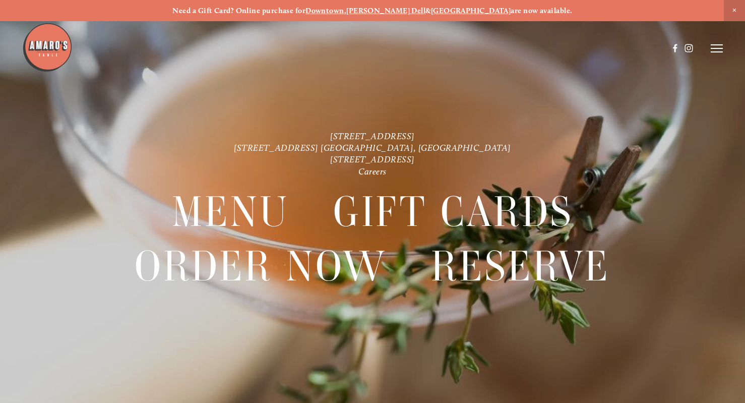
click at [715, 48] on line at bounding box center [717, 48] width 12 height 0
click at [602, 46] on span "Visit" at bounding box center [601, 48] width 15 height 9
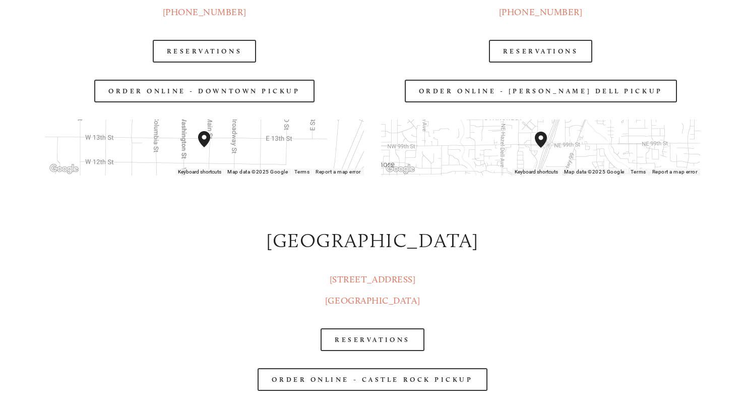
scroll to position [1389, 0]
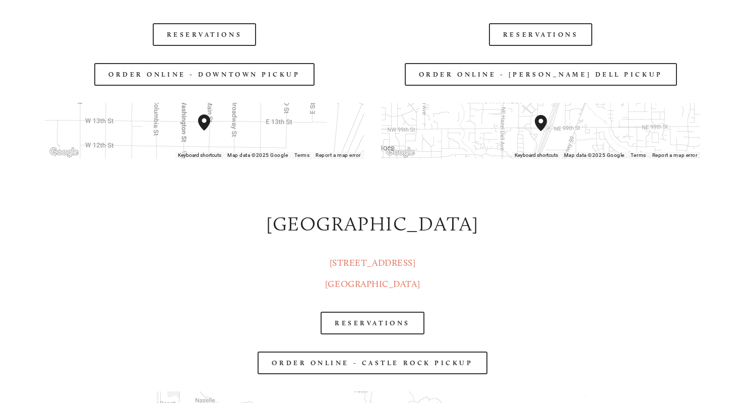
click at [573, 120] on div "To navigate, press the arrow keys." at bounding box center [540, 131] width 319 height 56
click at [541, 117] on img "Amaro's Table 816 Northeast 98th Circle Vancouver, WA, 98665, United States" at bounding box center [541, 123] width 12 height 16
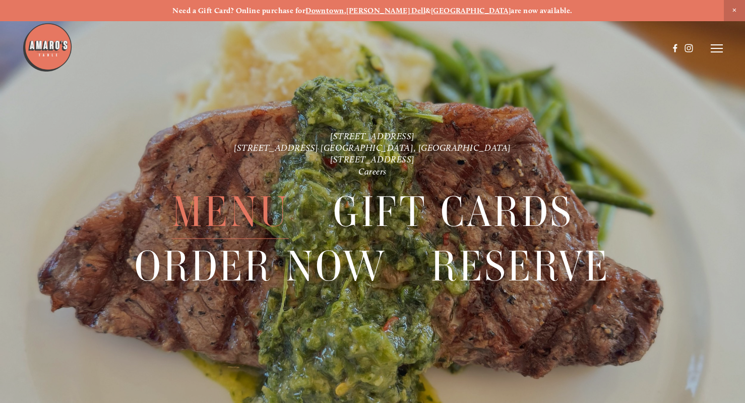
click at [219, 217] on span "Menu" at bounding box center [230, 212] width 117 height 54
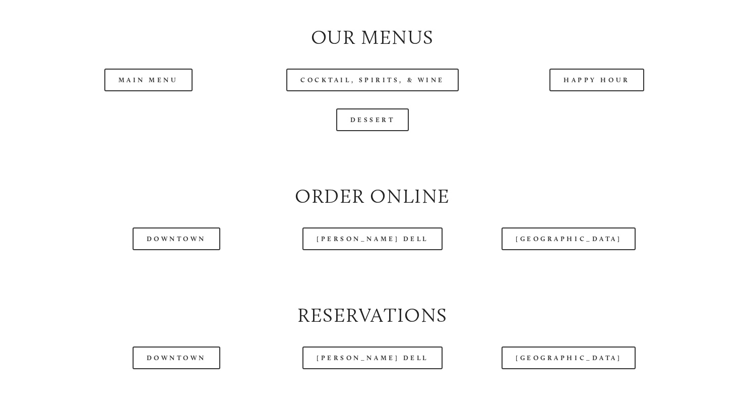
scroll to position [1030, 0]
click at [152, 91] on link "Main Menu" at bounding box center [148, 79] width 88 height 23
